Goal: Task Accomplishment & Management: Complete application form

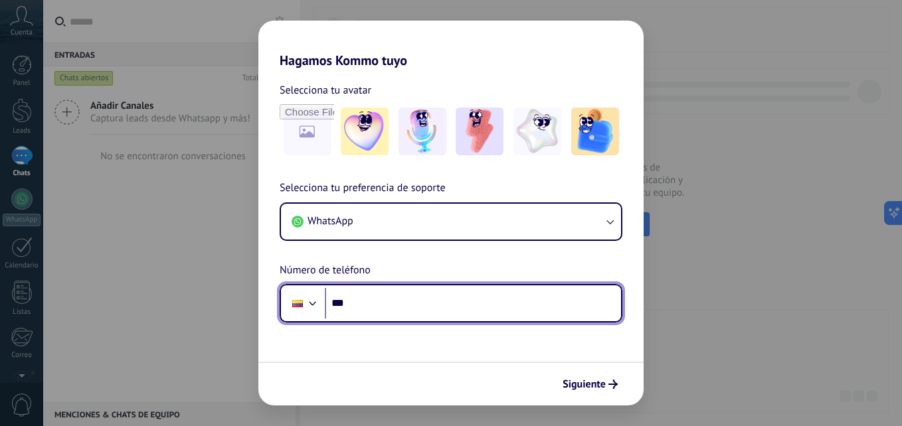
click at [440, 299] on input "***" at bounding box center [473, 303] width 296 height 31
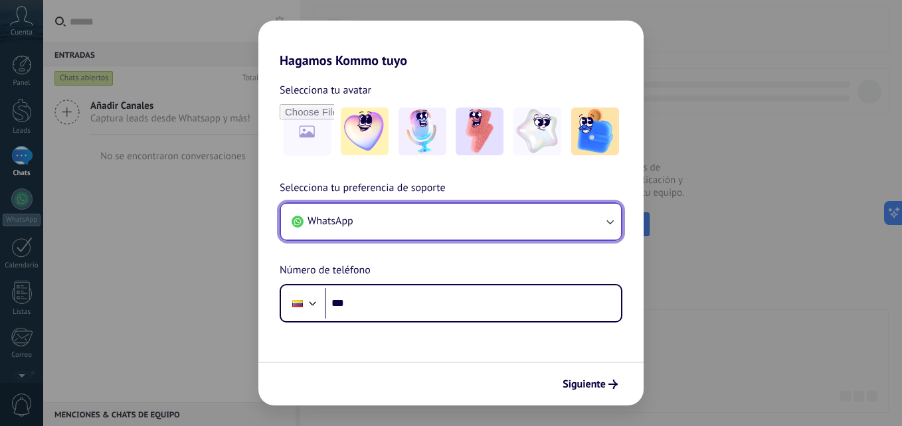
click at [607, 222] on icon "button" at bounding box center [609, 221] width 13 height 13
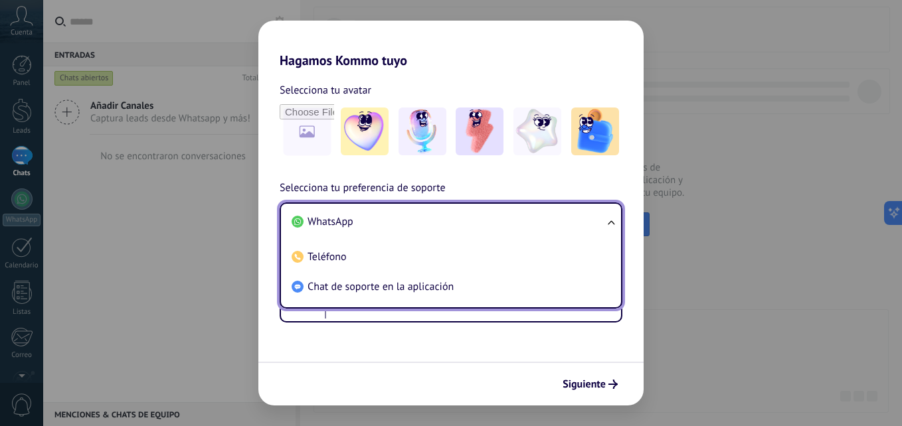
click at [607, 222] on ul "WhatsApp Teléfono Chat de soporte en la aplicación" at bounding box center [451, 256] width 343 height 106
click at [636, 316] on div "Selecciona tu preferencia de soporte WhatsApp WhatsApp Teléfono Chat de soporte…" at bounding box center [450, 251] width 385 height 143
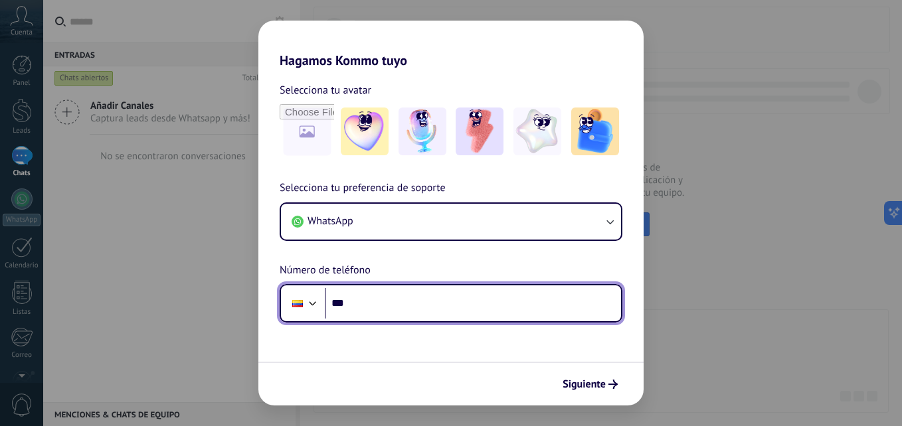
click at [486, 304] on input "***" at bounding box center [473, 303] width 296 height 31
type input "**********"
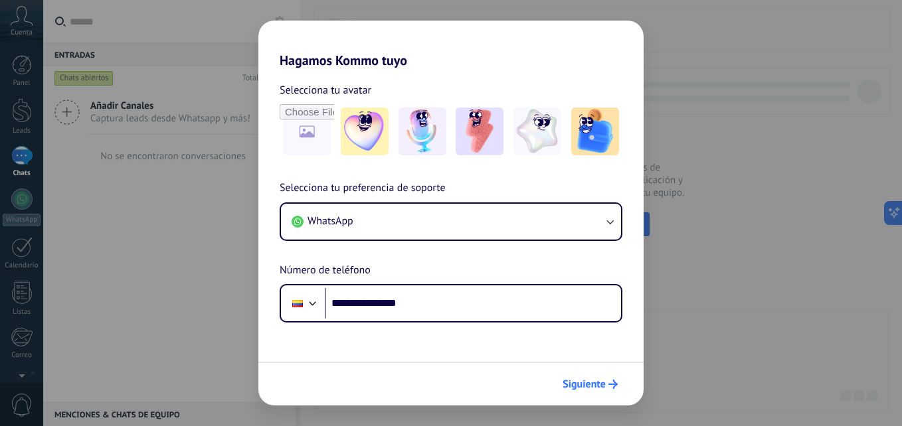
click at [578, 380] on span "Siguiente" at bounding box center [584, 384] width 43 height 9
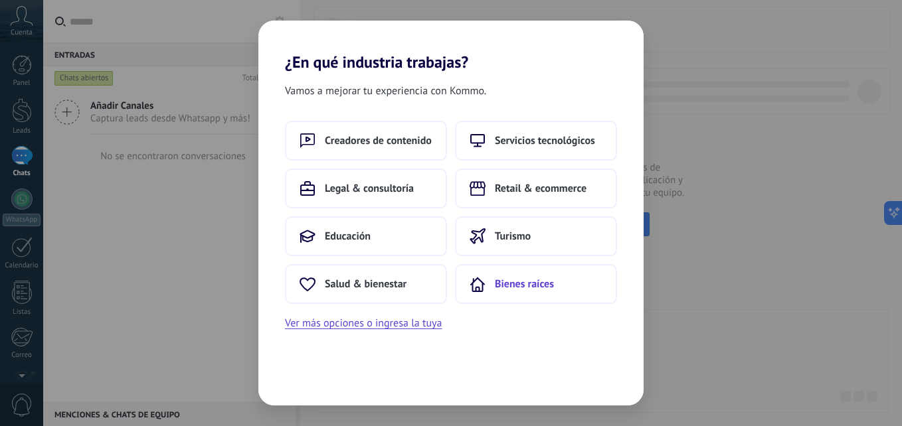
click at [472, 272] on button "Bienes raíces" at bounding box center [536, 284] width 162 height 40
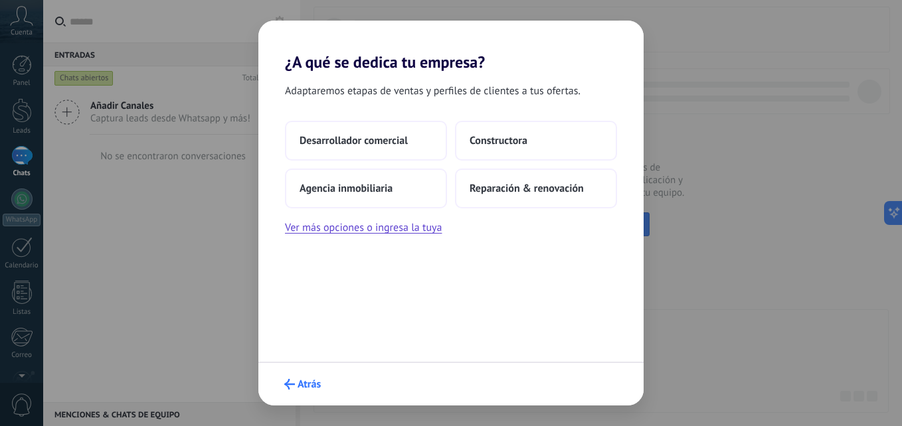
click at [292, 379] on button "Atrás" at bounding box center [302, 384] width 48 height 23
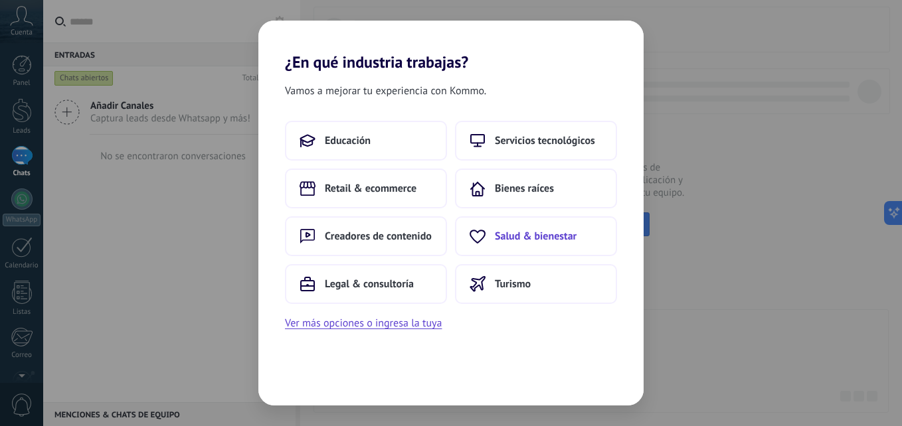
click at [517, 234] on span "Salud & bienestar" at bounding box center [536, 236] width 82 height 13
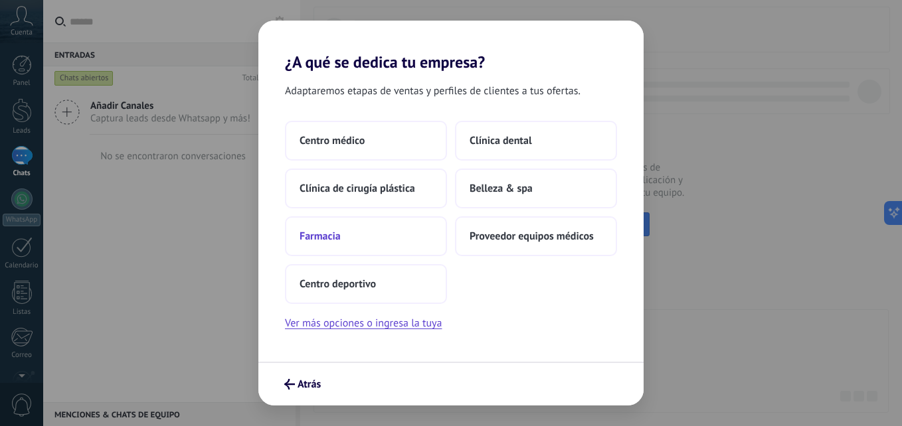
click at [382, 231] on button "Farmacia" at bounding box center [366, 237] width 162 height 40
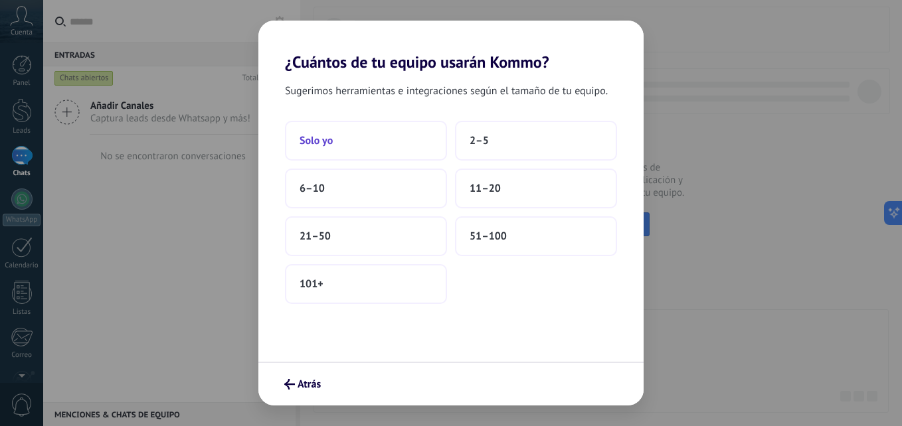
click at [401, 150] on button "Solo yo" at bounding box center [366, 141] width 162 height 40
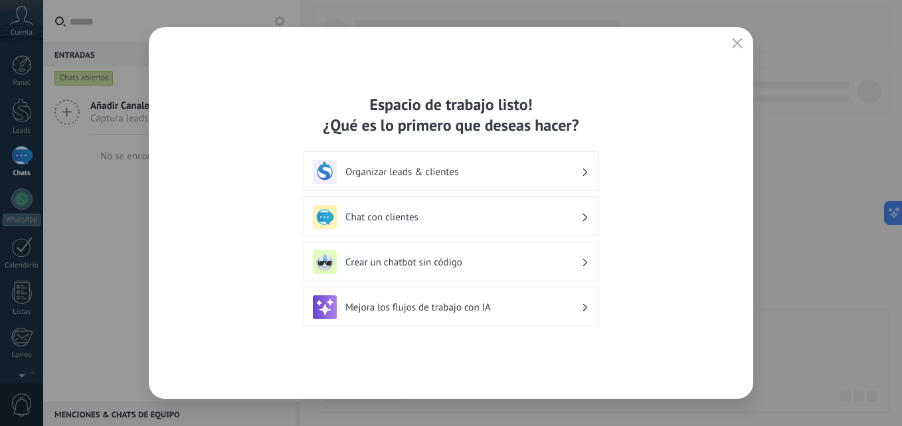
click at [428, 171] on h3 "Organizar leads & clientes" at bounding box center [463, 172] width 236 height 13
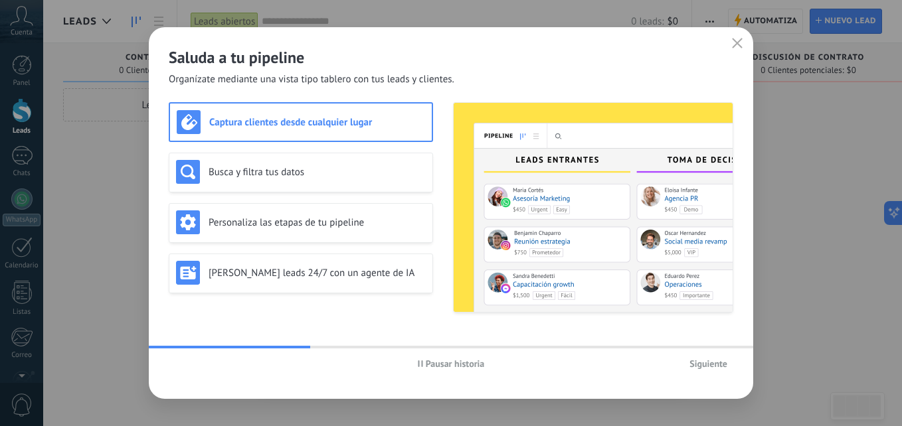
click at [706, 367] on span "Siguiente" at bounding box center [709, 363] width 38 height 9
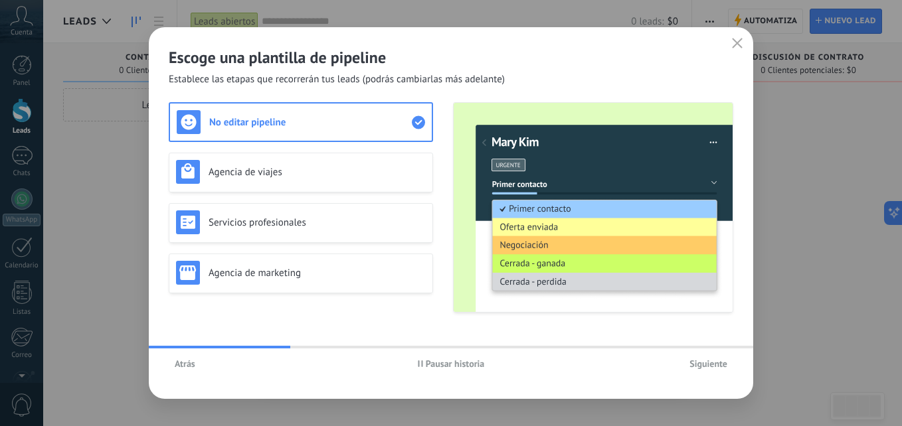
click at [706, 367] on span "Siguiente" at bounding box center [709, 363] width 38 height 9
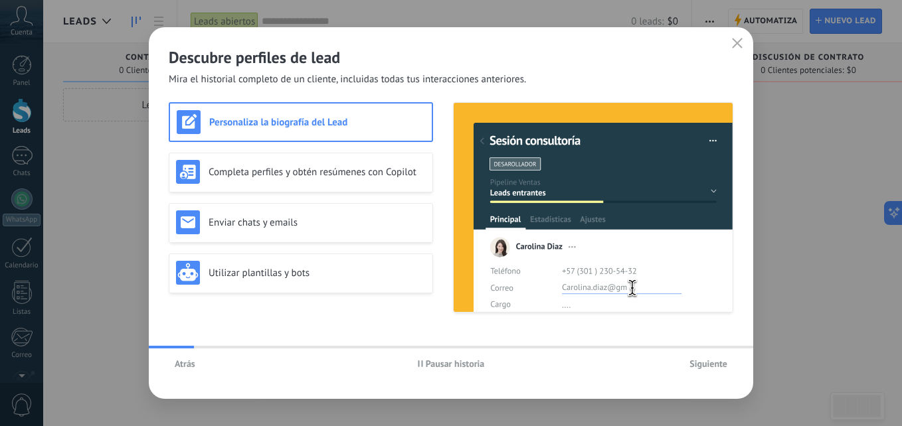
click at [706, 367] on span "Siguiente" at bounding box center [709, 363] width 38 height 9
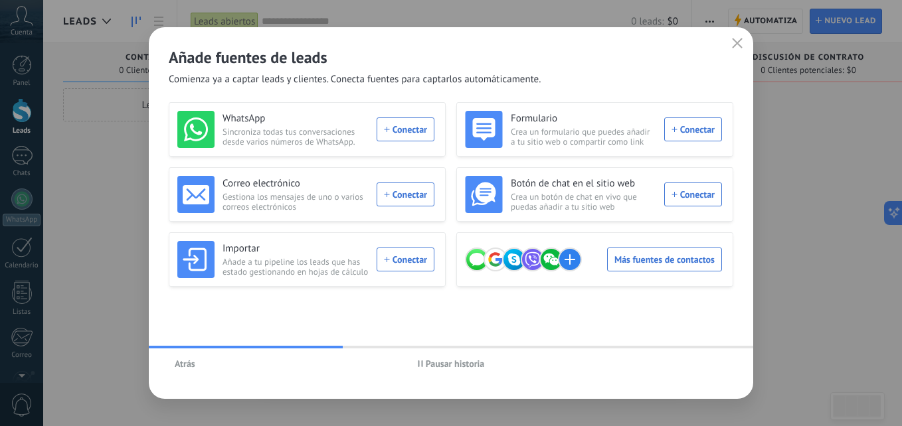
click at [733, 45] on icon "button" at bounding box center [737, 43] width 11 height 11
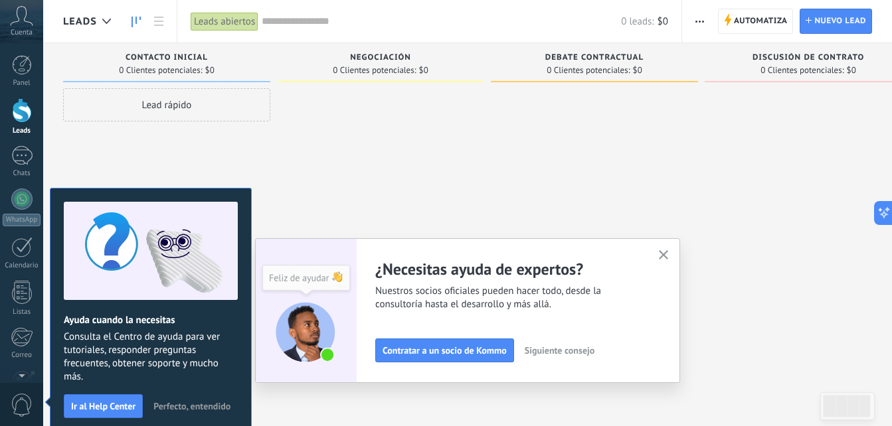
click at [19, 20] on use at bounding box center [22, 15] width 23 height 19
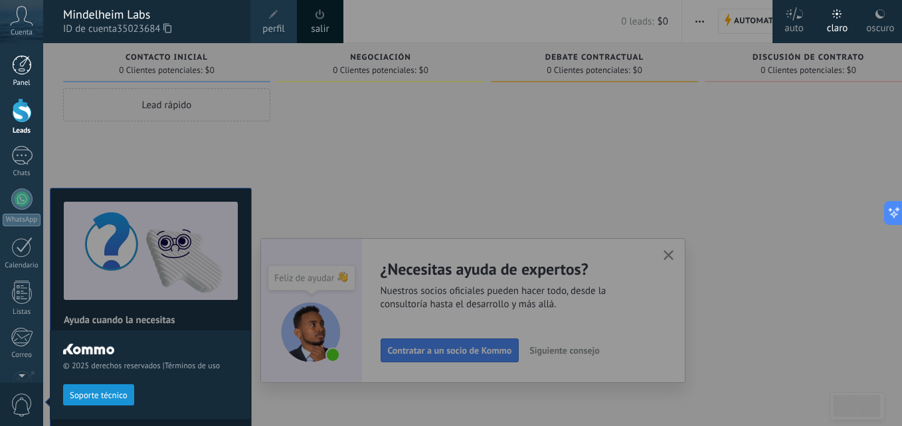
click at [18, 64] on div at bounding box center [22, 65] width 20 height 20
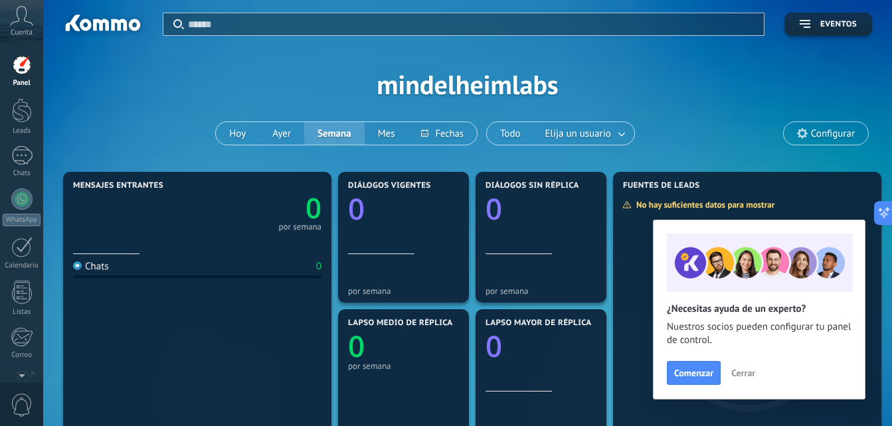
click at [746, 378] on span "Cerrar" at bounding box center [743, 373] width 24 height 9
